Goal: Ask a question

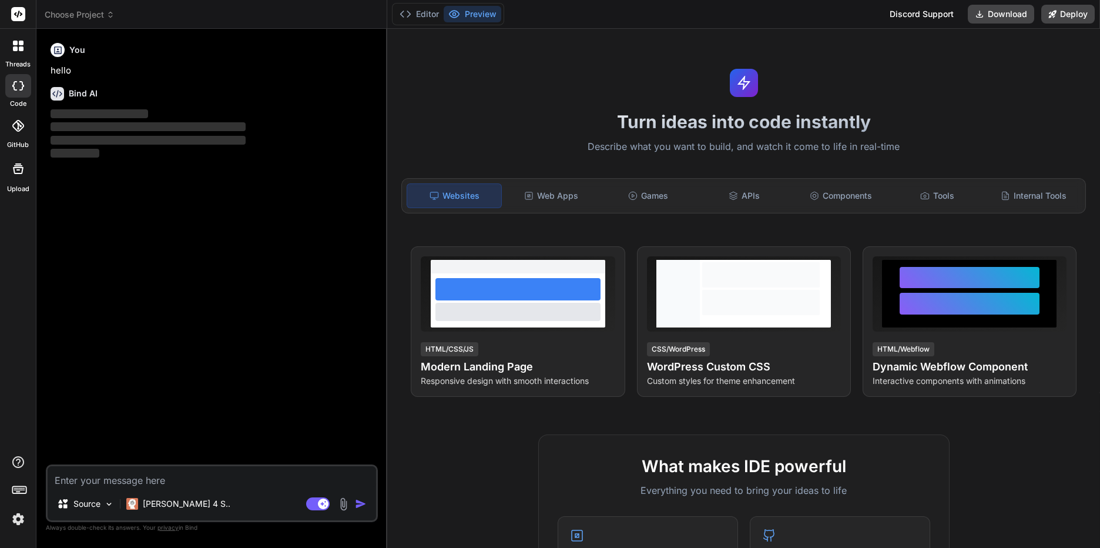
click at [100, 14] on span "Choose Project" at bounding box center [80, 15] width 70 height 12
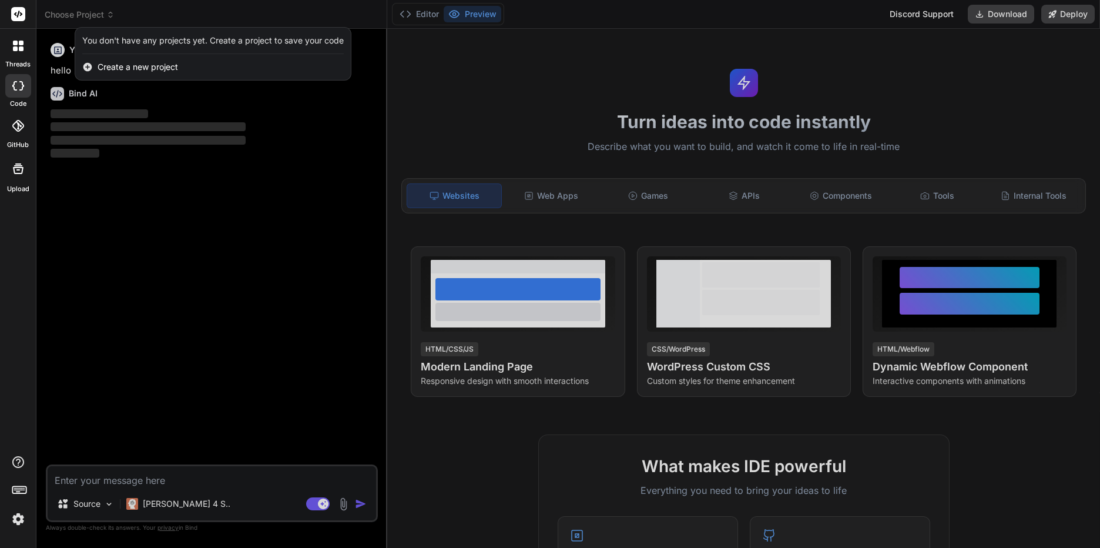
click at [97, 14] on div at bounding box center [550, 274] width 1100 height 548
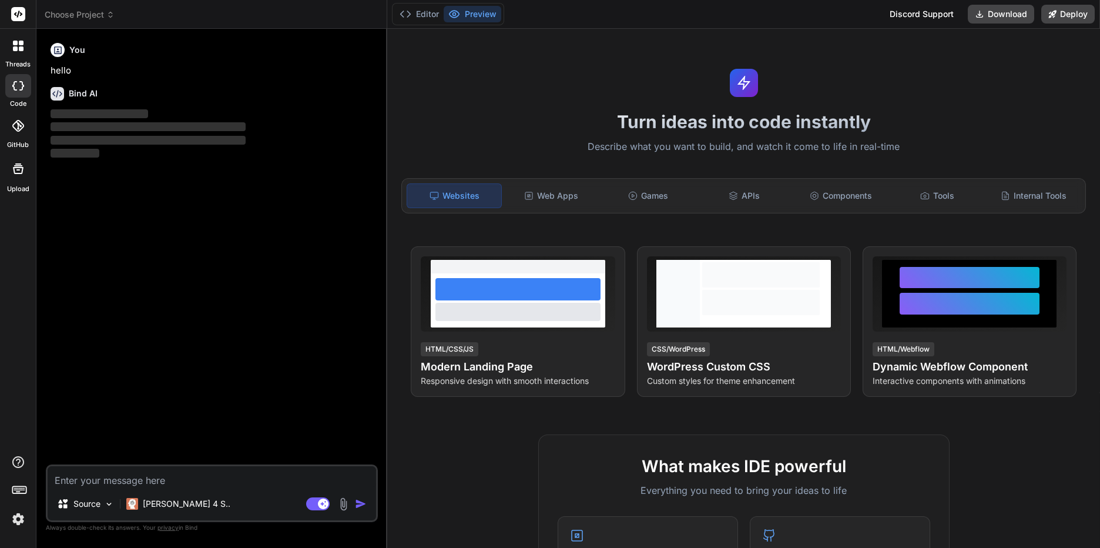
click at [782, 10] on div "Editor Preview Discord Support Download Deploy" at bounding box center [743, 14] width 713 height 29
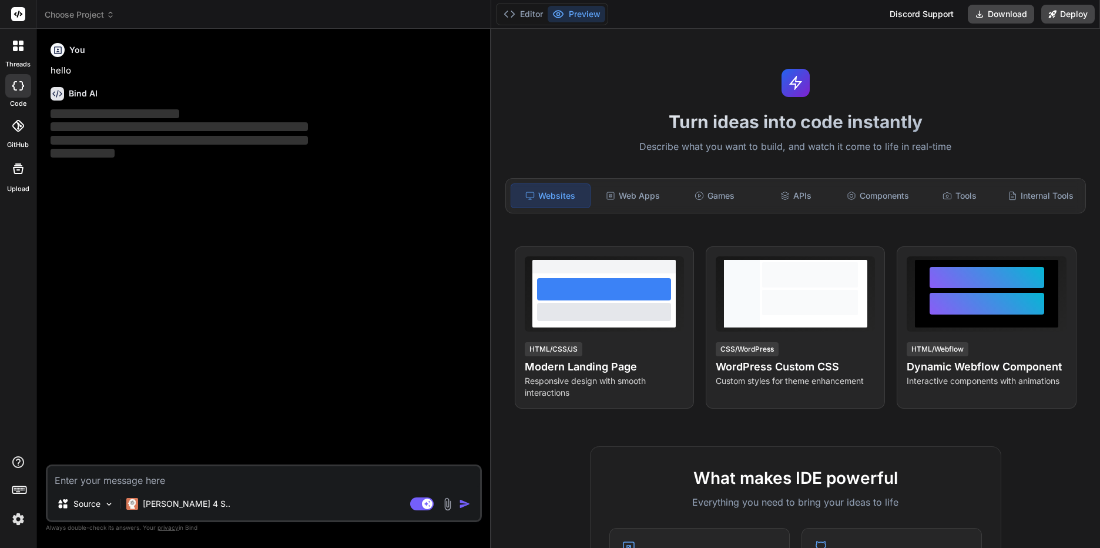
drag, startPoint x: 386, startPoint y: 96, endPoint x: 470, endPoint y: 99, distance: 84.1
click at [470, 99] on div "Bind AI Web Search Created with Pixso. Code Generator You hello Bind AI ‌ ‌ ‌ ‌…" at bounding box center [263, 288] width 455 height 519
click at [943, 193] on icon at bounding box center [947, 195] width 9 height 9
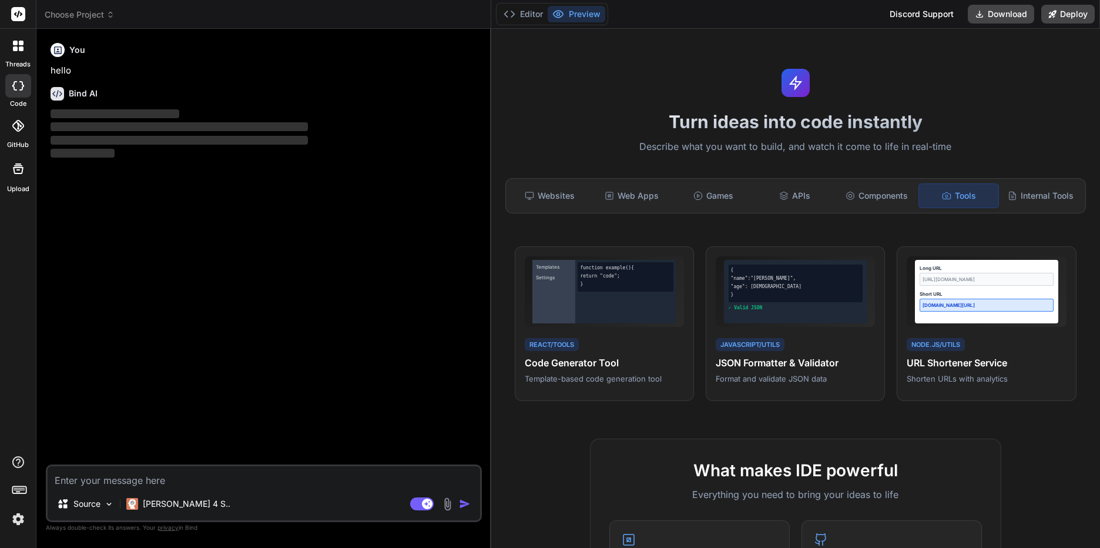
click at [95, 5] on header "Choose Project Created with Pixso." at bounding box center [263, 14] width 455 height 29
click at [95, 13] on span "Choose Project" at bounding box center [80, 15] width 70 height 12
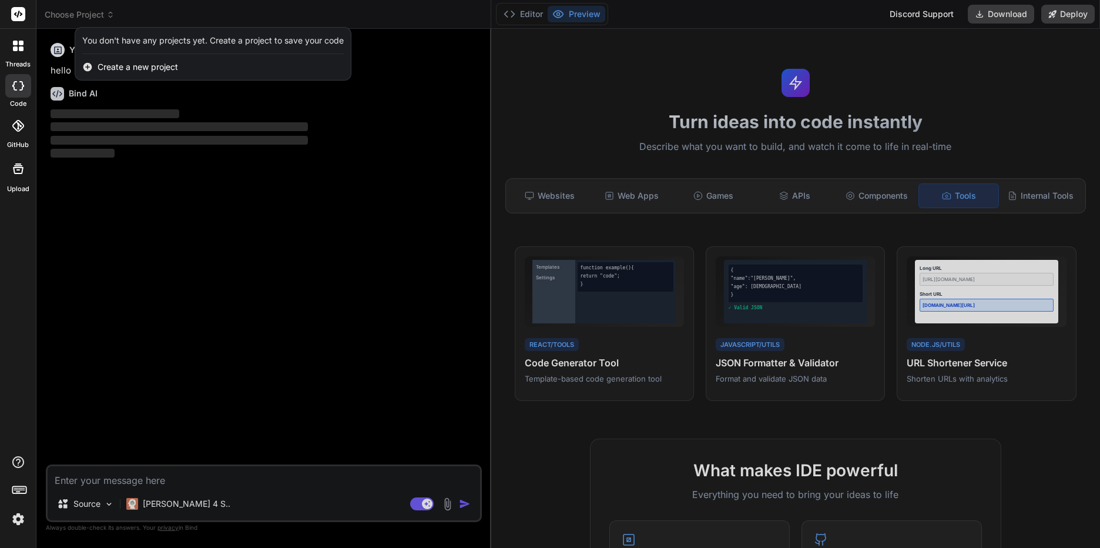
click at [95, 13] on div at bounding box center [550, 274] width 1100 height 548
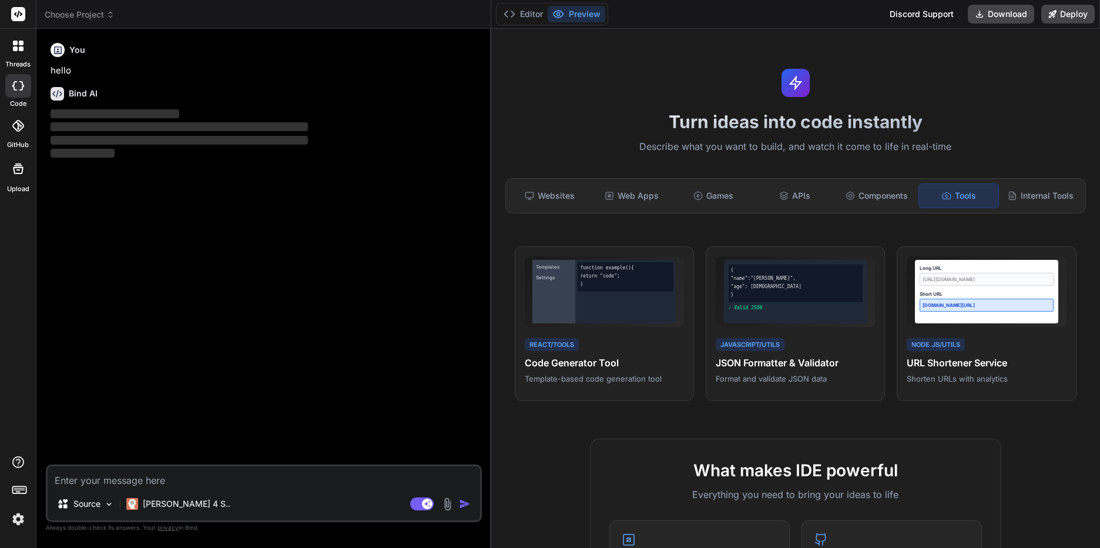
click at [18, 519] on img at bounding box center [18, 519] width 20 height 20
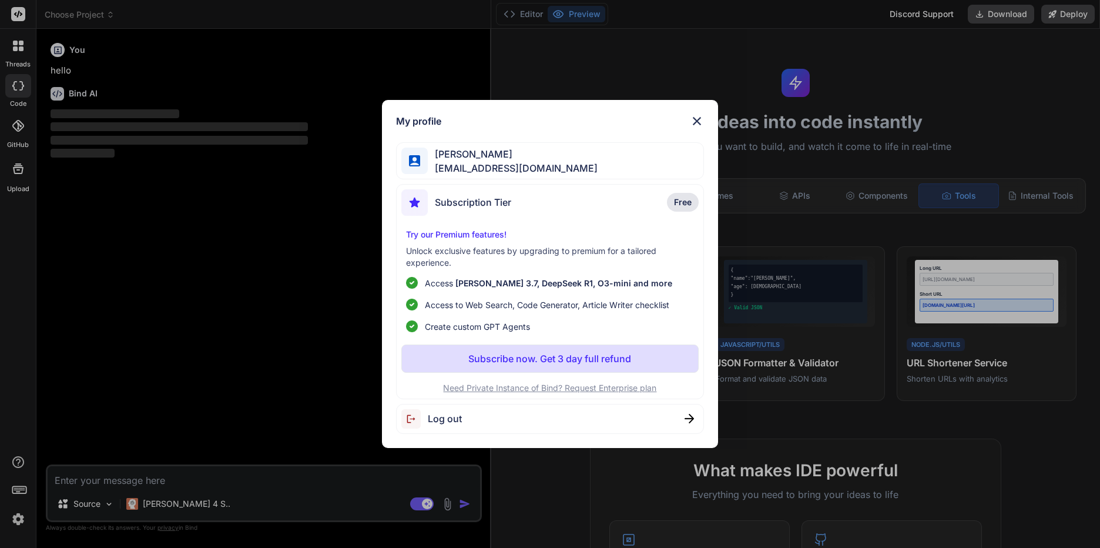
click at [693, 126] on img at bounding box center [697, 121] width 14 height 14
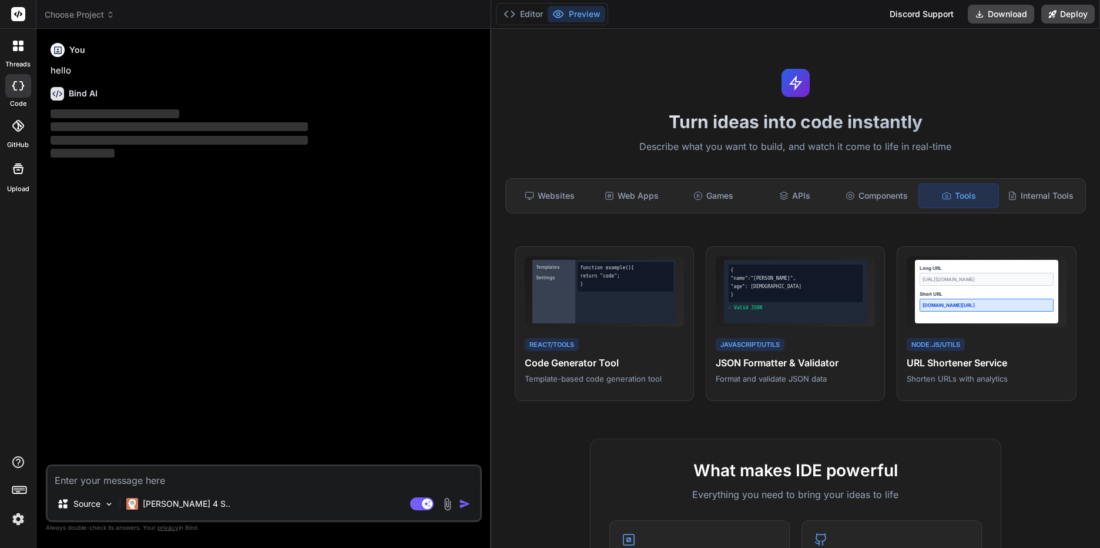
click at [122, 475] on textarea at bounding box center [264, 476] width 433 height 21
click at [21, 173] on icon at bounding box center [18, 168] width 11 height 11
type textarea "x"
